Goal: Book appointment/travel/reservation

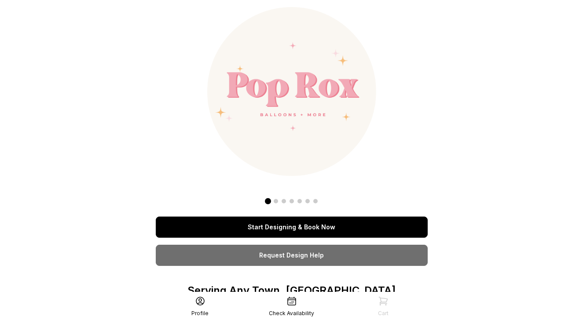
click at [305, 237] on link "Start Designing & Book Now" at bounding box center [292, 227] width 272 height 21
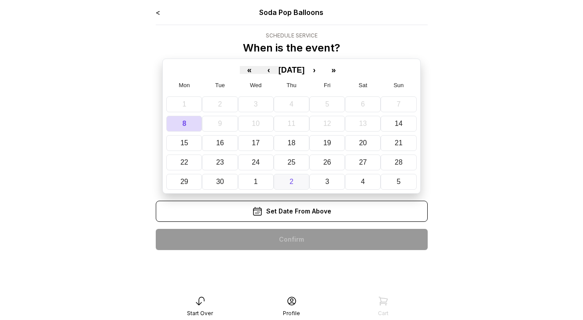
click at [293, 176] on button "2" at bounding box center [292, 182] width 36 height 16
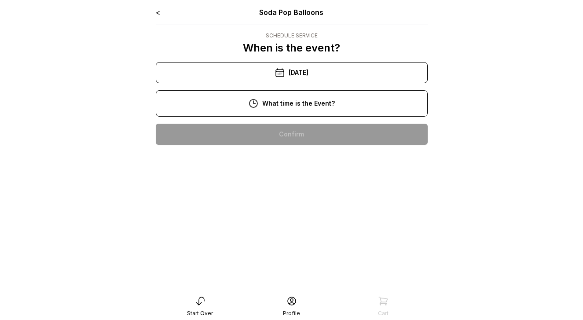
click at [286, 162] on div "11:00 am" at bounding box center [292, 162] width 258 height 21
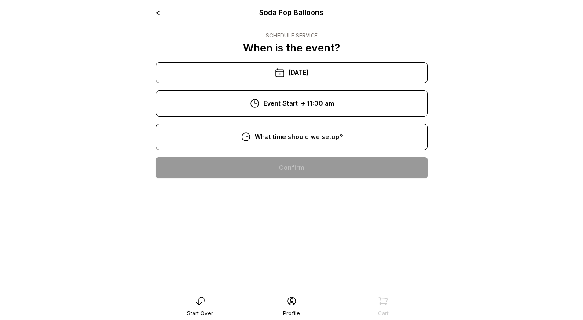
click at [288, 195] on div "9:00 am" at bounding box center [292, 195] width 258 height 21
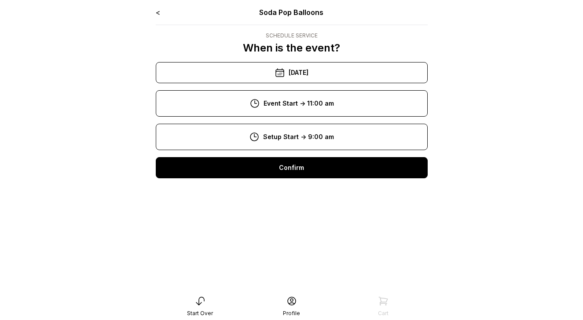
click at [283, 173] on div "Confirm" at bounding box center [292, 167] width 272 height 21
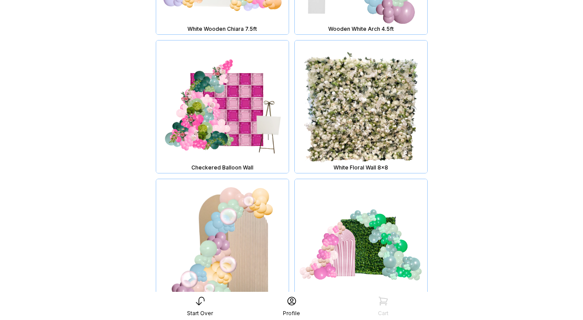
scroll to position [3216, 0]
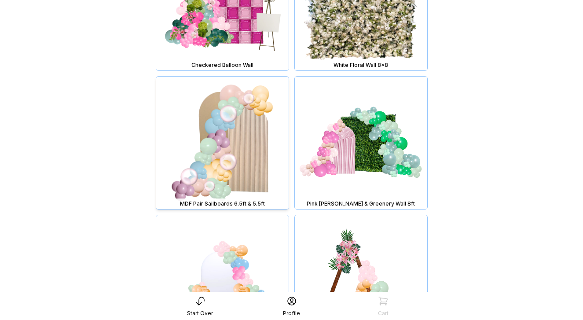
click at [230, 138] on img at bounding box center [222, 143] width 133 height 133
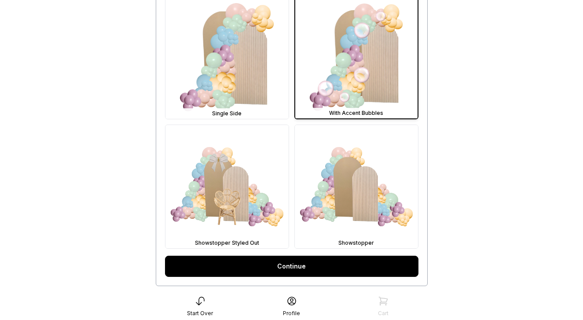
scroll to position [278, 0]
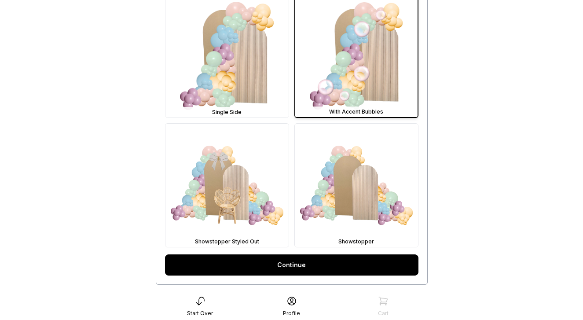
click at [288, 269] on link "Continue" at bounding box center [292, 264] width 254 height 21
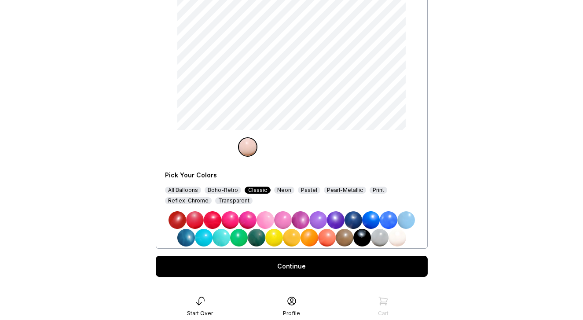
scroll to position [135, 0]
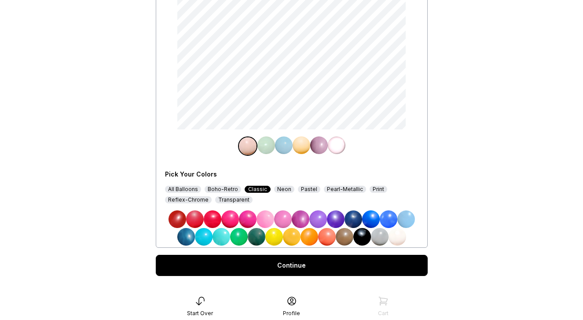
click at [185, 186] on div "All Balloons" at bounding box center [183, 189] width 36 height 7
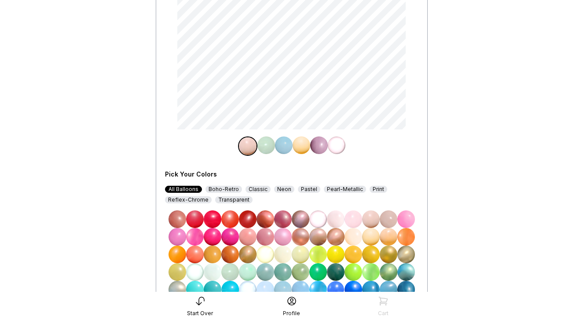
click at [354, 273] on img at bounding box center [354, 272] width 18 height 18
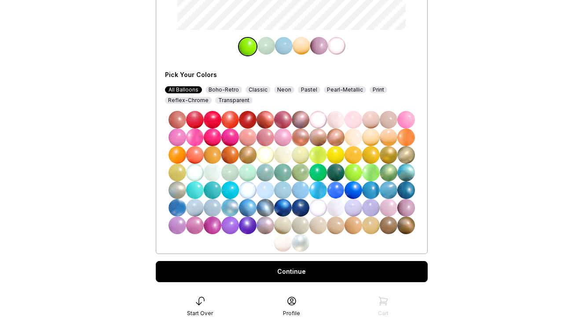
scroll to position [238, 0]
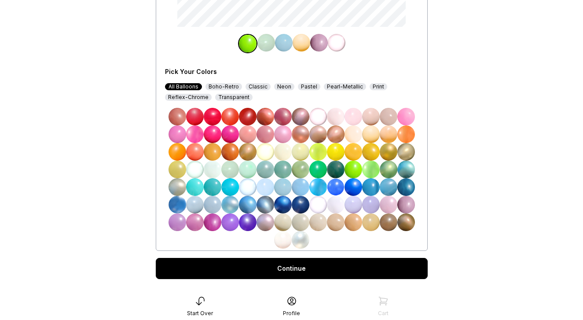
click at [373, 86] on div "Print" at bounding box center [379, 86] width 18 height 7
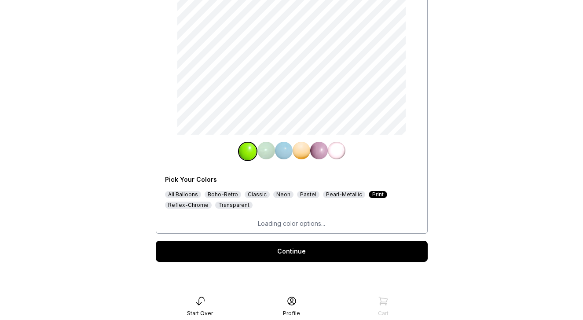
scroll to position [132, 0]
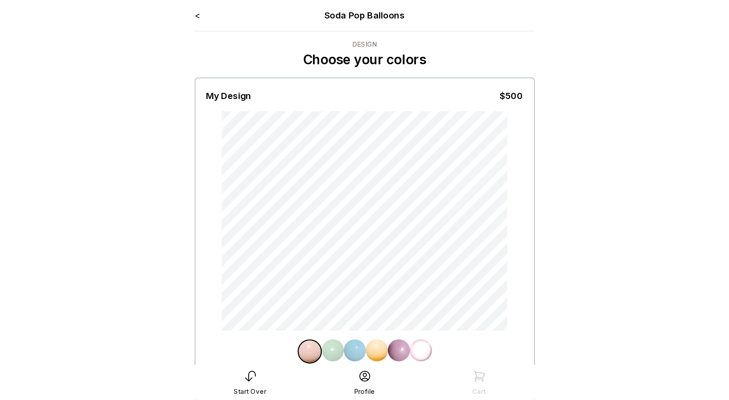
scroll to position [33, 0]
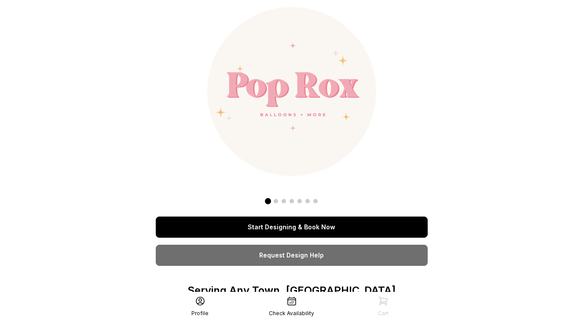
click at [265, 232] on link "Start Designing & Book Now" at bounding box center [292, 227] width 272 height 21
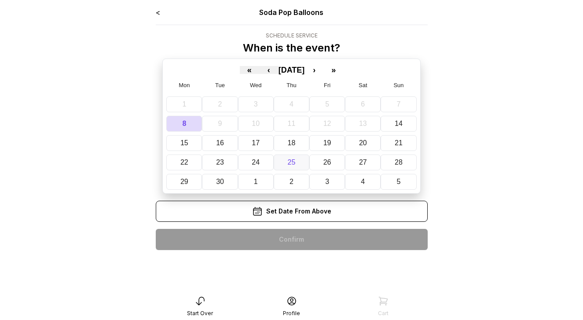
click at [288, 165] on abbr "25" at bounding box center [292, 162] width 8 height 7
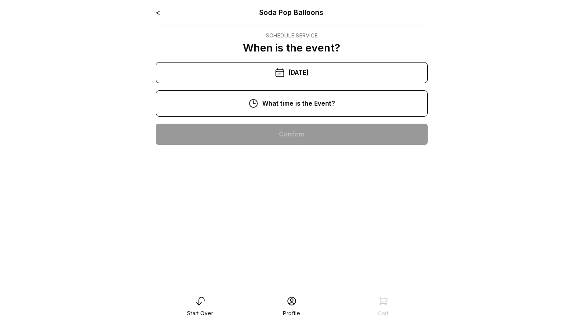
click at [280, 166] on div "11:00 am" at bounding box center [292, 162] width 258 height 21
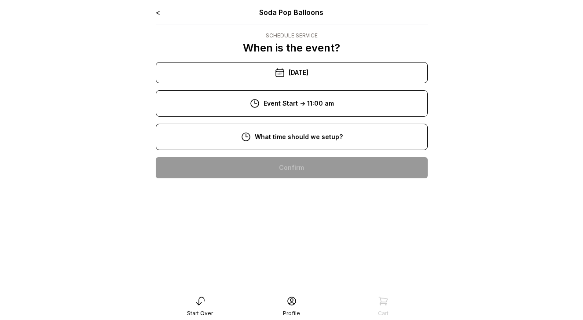
click at [287, 172] on div "8:00 am" at bounding box center [292, 167] width 258 height 21
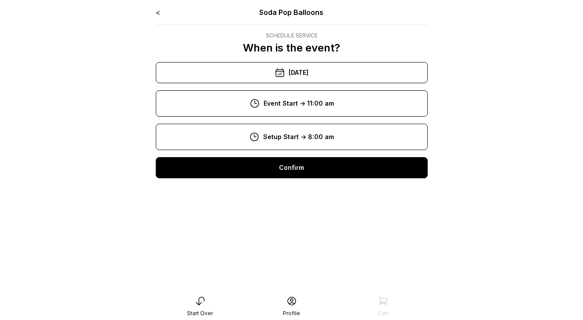
click at [287, 172] on div "Confirm" at bounding box center [292, 167] width 272 height 21
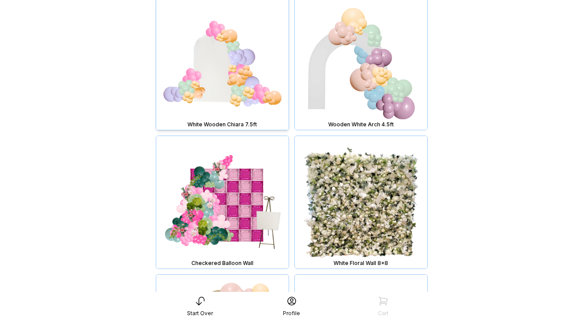
click at [249, 82] on img at bounding box center [222, 63] width 133 height 133
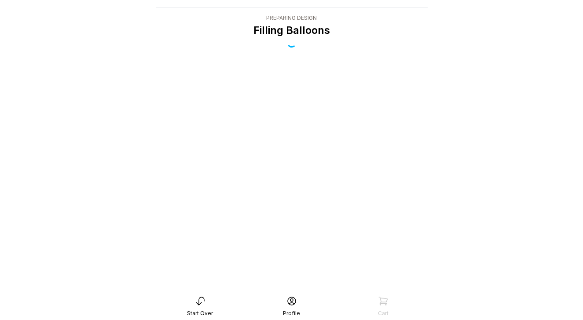
scroll to position [18, 0]
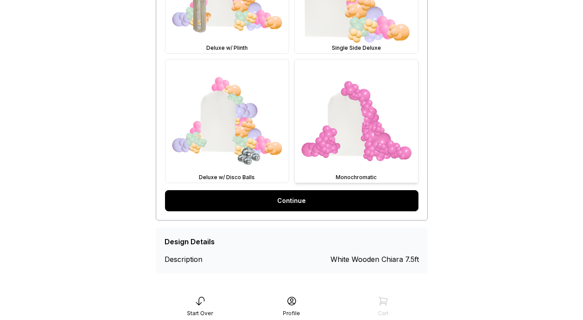
scroll to position [476, 0]
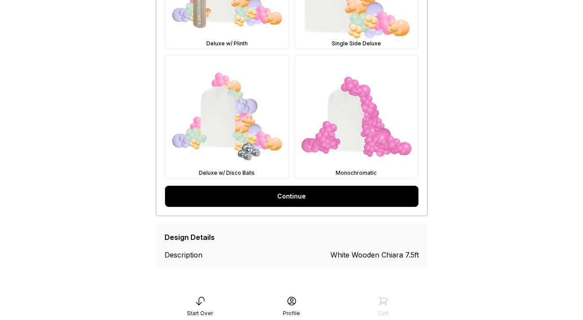
click at [313, 201] on link "Continue" at bounding box center [292, 196] width 254 height 21
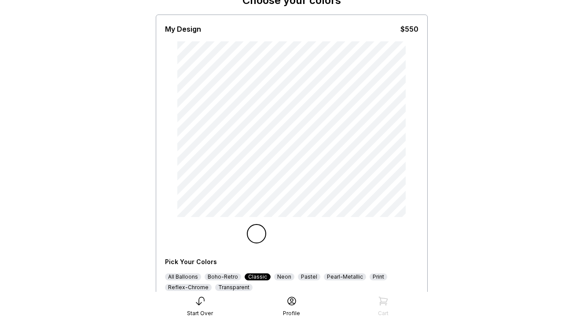
scroll to position [122, 0]
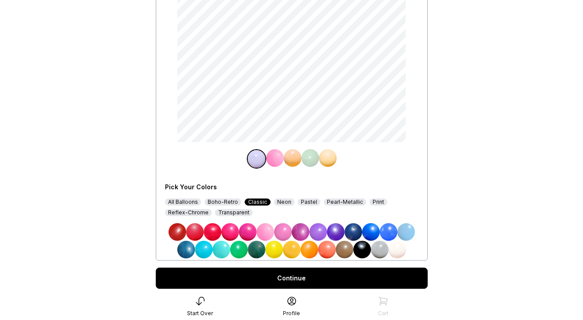
click at [182, 200] on div "All Balloons" at bounding box center [183, 202] width 36 height 7
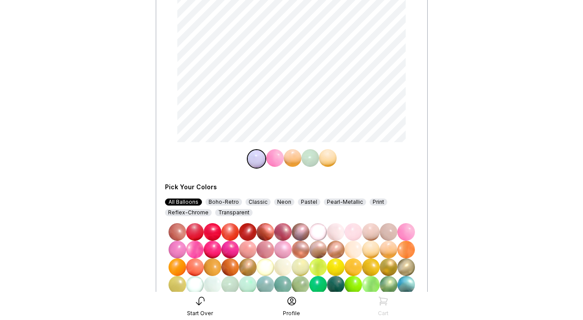
click at [370, 203] on div "Print" at bounding box center [379, 202] width 18 height 7
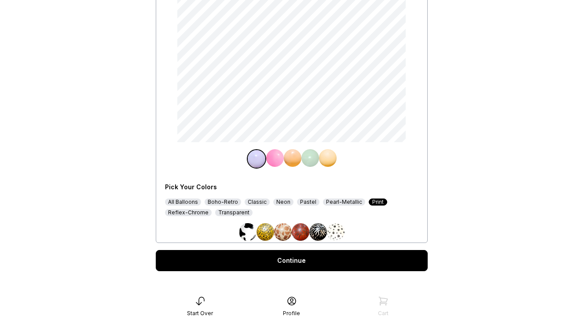
scroll to position [132, 0]
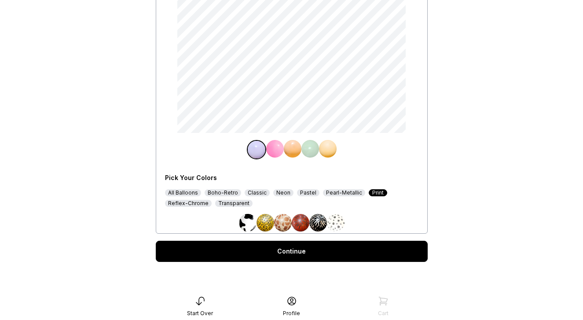
click at [341, 222] on img at bounding box center [336, 223] width 18 height 18
click at [276, 150] on img at bounding box center [275, 149] width 18 height 18
click at [191, 195] on div "All Balloons" at bounding box center [183, 192] width 36 height 7
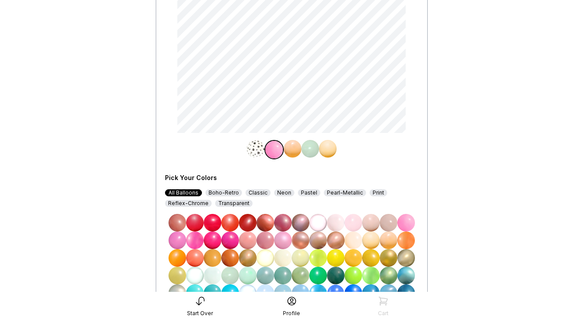
click at [349, 276] on img at bounding box center [354, 276] width 18 height 18
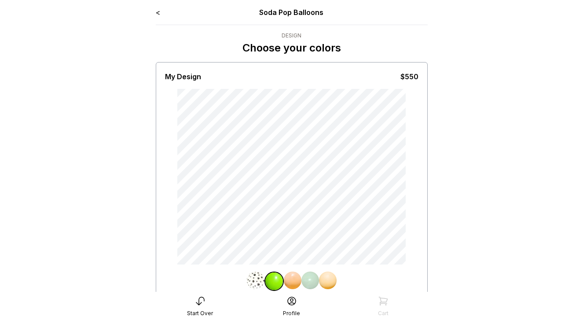
click at [158, 11] on link "<" at bounding box center [158, 12] width 4 height 9
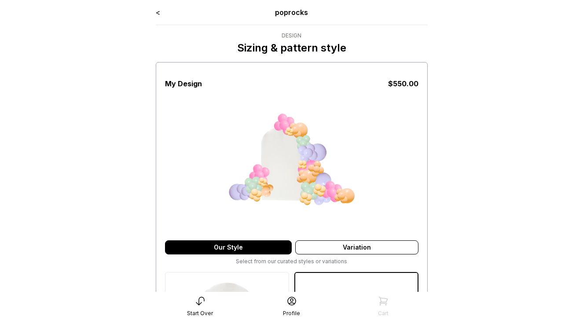
click at [158, 12] on link "<" at bounding box center [158, 12] width 4 height 9
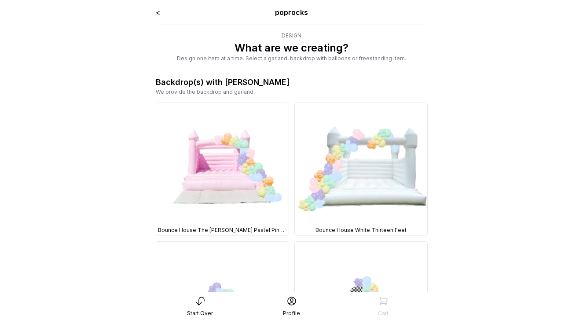
click at [248, 125] on img at bounding box center [222, 169] width 133 height 133
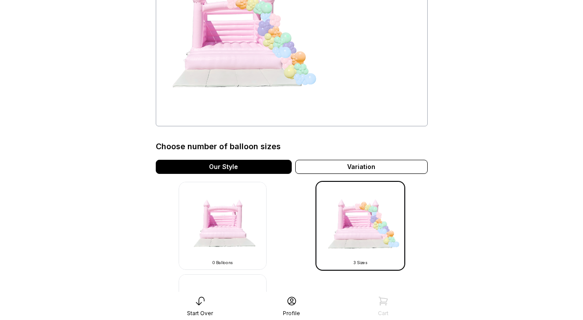
scroll to position [293, 0]
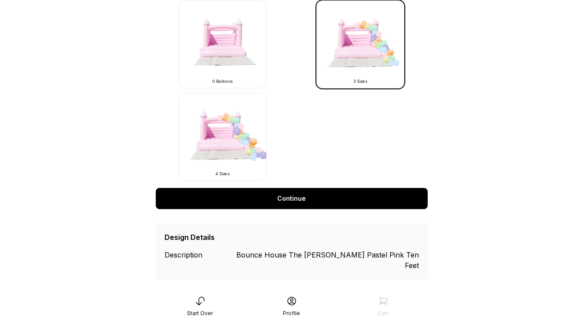
click at [320, 198] on link "Continue" at bounding box center [292, 198] width 272 height 21
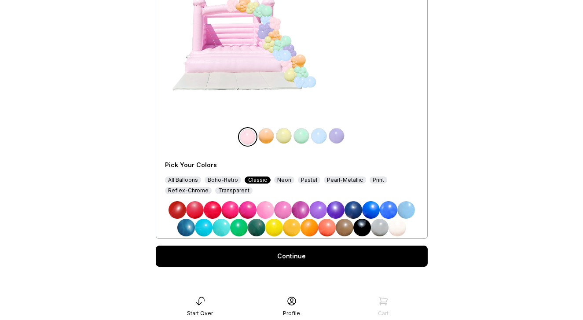
click at [372, 179] on div "Print" at bounding box center [379, 180] width 18 height 7
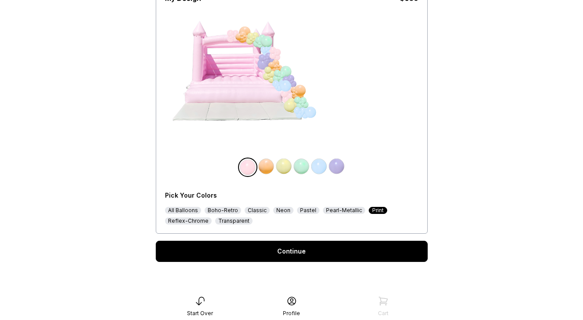
scroll to position [96, 0]
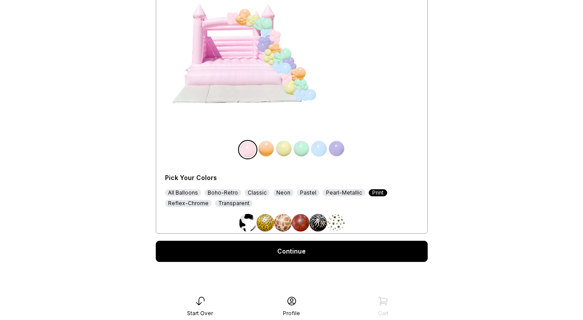
click at [334, 221] on img at bounding box center [336, 223] width 18 height 18
click at [264, 148] on img at bounding box center [267, 149] width 18 height 18
click at [186, 192] on div "All Balloons" at bounding box center [183, 192] width 36 height 7
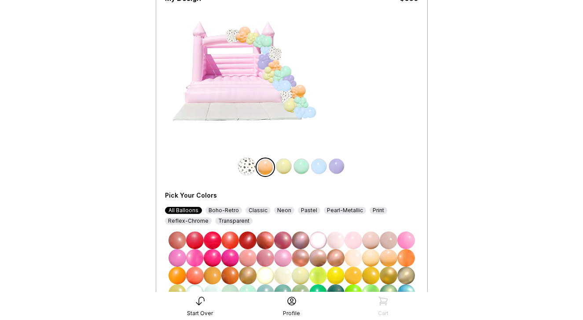
scroll to position [109, 0]
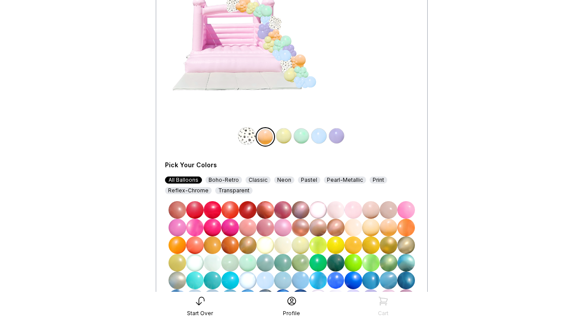
click at [352, 264] on img at bounding box center [354, 263] width 18 height 18
